Goal: Task Accomplishment & Management: Use online tool/utility

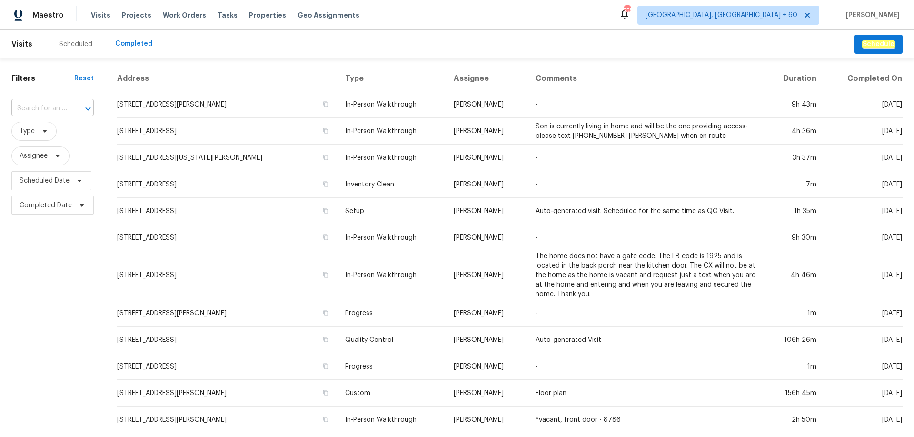
click at [52, 107] on input "text" at bounding box center [39, 108] width 56 height 15
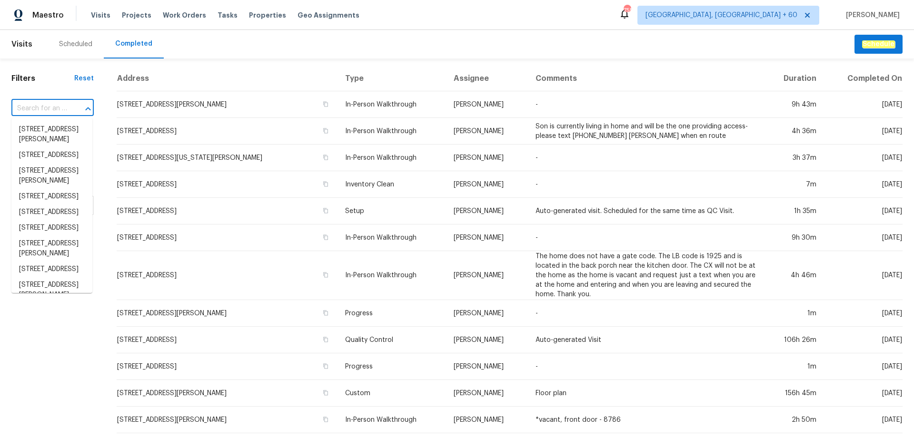
paste input "[STREET_ADDRESS][PERSON_NAME]"
type input "[STREET_ADDRESS][PERSON_NAME]"
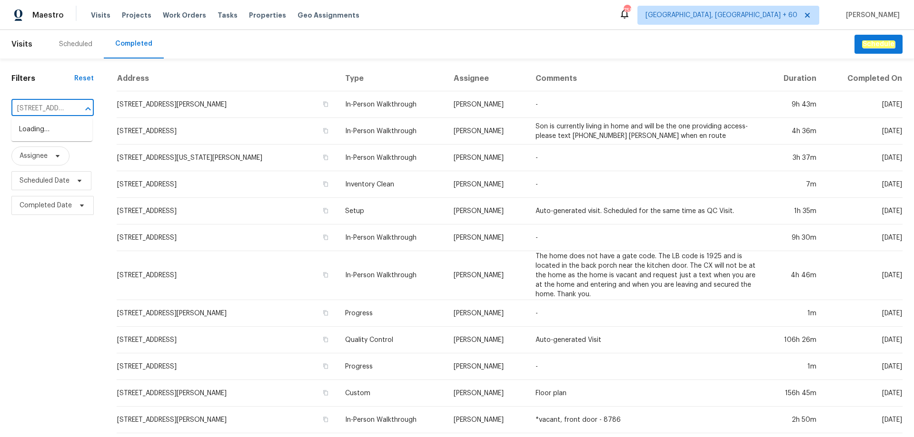
scroll to position [0, 63]
click at [54, 140] on li "[STREET_ADDRESS][PERSON_NAME]" at bounding box center [51, 135] width 81 height 26
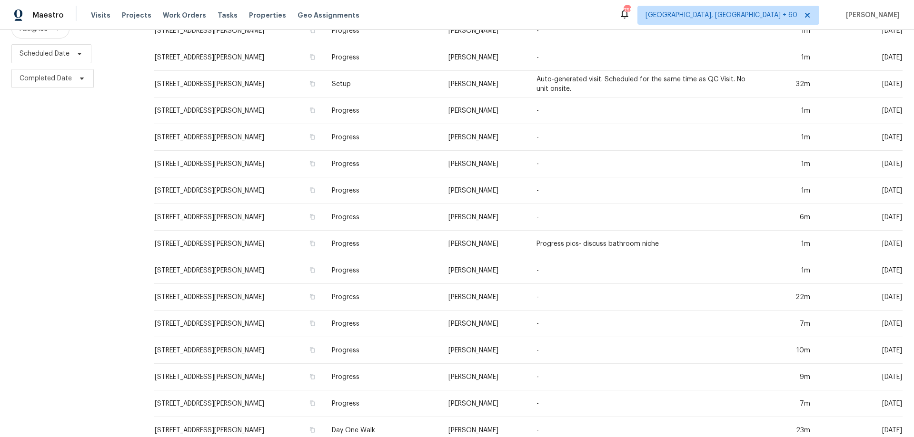
scroll to position [202, 0]
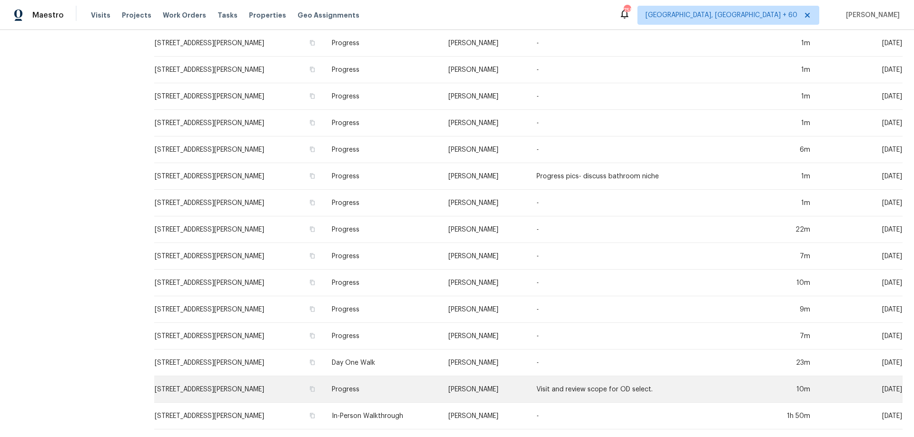
click at [379, 392] on td "Progress" at bounding box center [382, 390] width 117 height 27
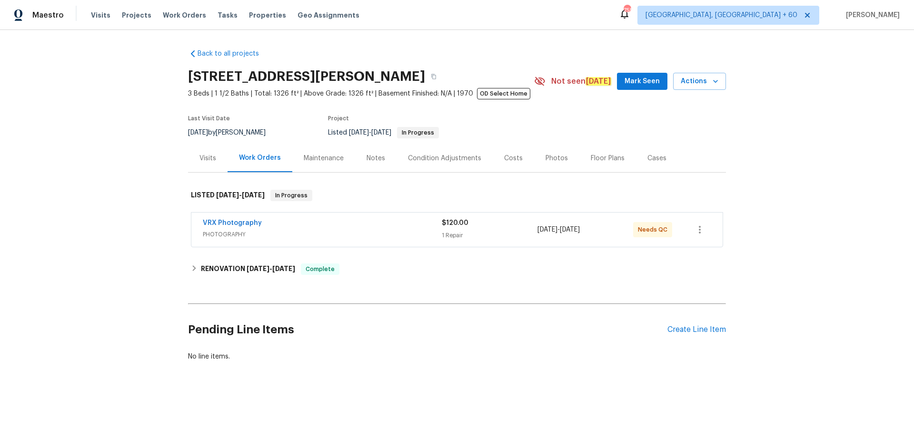
click at [549, 160] on div "Photos" at bounding box center [557, 159] width 22 height 10
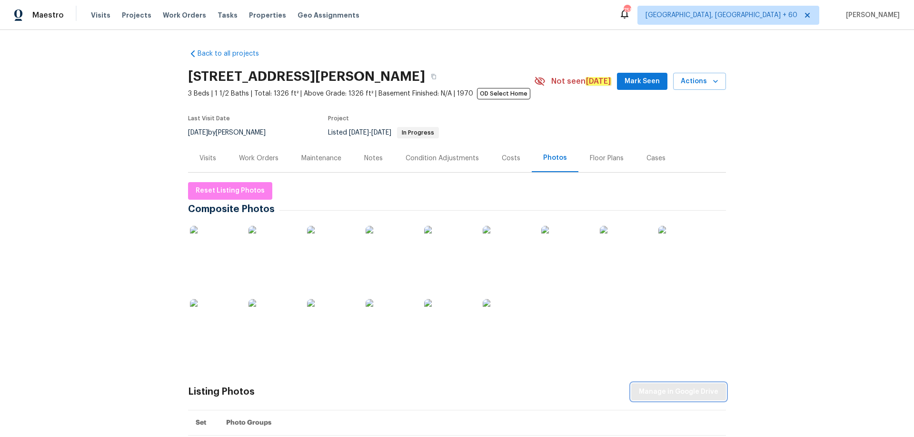
click at [695, 395] on span "Manage in Google Drive" at bounding box center [678, 393] width 79 height 12
